Goal: Find specific page/section: Find specific page/section

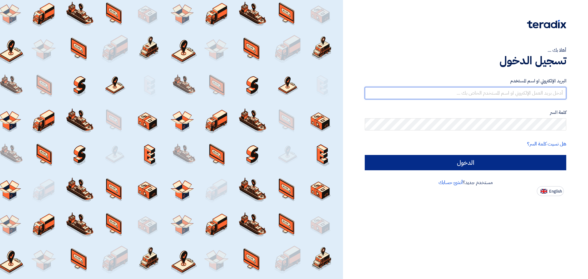
type input "[EMAIL_ADDRESS][DOMAIN_NAME]"
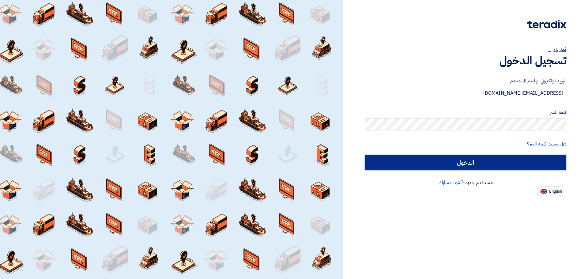
click at [453, 158] on input "الدخول" at bounding box center [464, 162] width 201 height 15
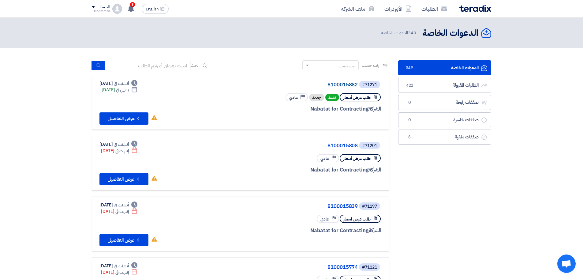
click at [341, 86] on link "8100015882" at bounding box center [296, 85] width 122 height 6
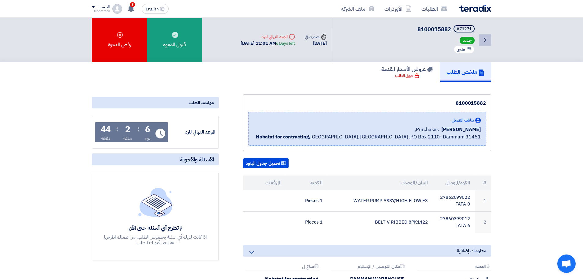
click at [488, 41] on icon "Back" at bounding box center [484, 39] width 7 height 7
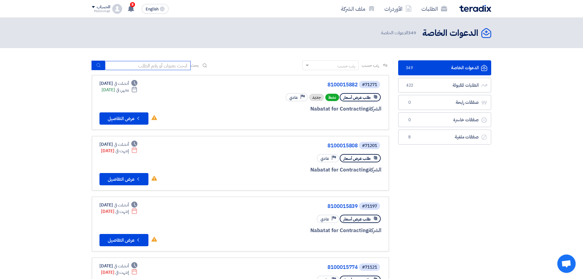
click at [144, 63] on input at bounding box center [148, 65] width 86 height 9
paste input "8100015880"
type input "8100015880"
click at [94, 65] on button "submit" at bounding box center [97, 65] width 13 height 9
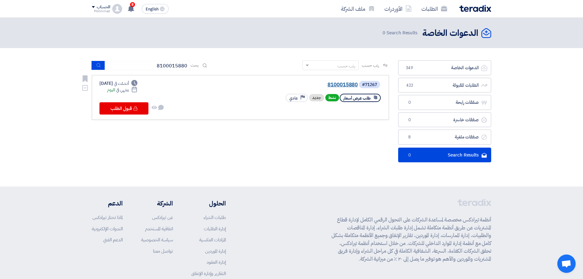
click at [339, 86] on link "8100015880" at bounding box center [296, 85] width 122 height 6
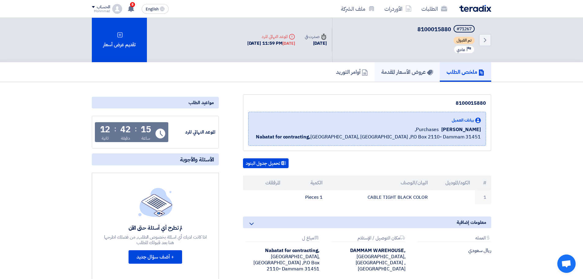
click at [397, 70] on h5 "عروض الأسعار المقدمة" at bounding box center [407, 71] width 52 height 7
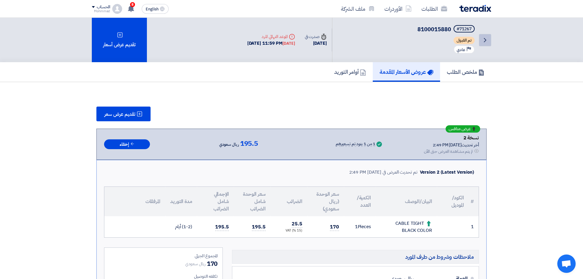
click at [479, 42] on link "Back" at bounding box center [485, 40] width 12 height 12
